Goal: Check status: Check status

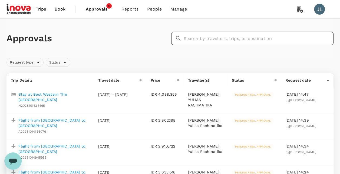
click at [218, 39] on input "text" at bounding box center [259, 39] width 150 height 14
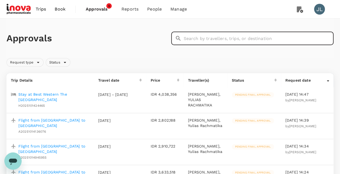
paste input "A20251007512006"
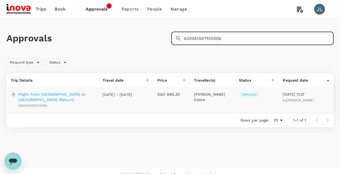
type input "A20251007512006"
click at [34, 93] on p "Flight from [GEOGRAPHIC_DATA] to [GEOGRAPHIC_DATA] (Return)" at bounding box center [55, 97] width 75 height 11
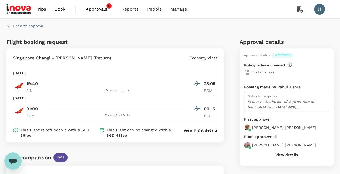
drag, startPoint x: 8, startPoint y: 28, endPoint x: 25, endPoint y: 29, distance: 17.1
click at [8, 28] on icon "button" at bounding box center [7, 25] width 5 height 5
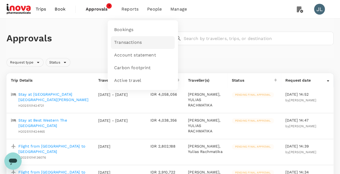
click at [128, 45] on span "Transactions" at bounding box center [128, 42] width 28 height 6
drag, startPoint x: 127, startPoint y: 41, endPoint x: 154, endPoint y: 45, distance: 26.9
click at [127, 41] on span "Transactions" at bounding box center [128, 42] width 28 height 6
